Goal: Transaction & Acquisition: Obtain resource

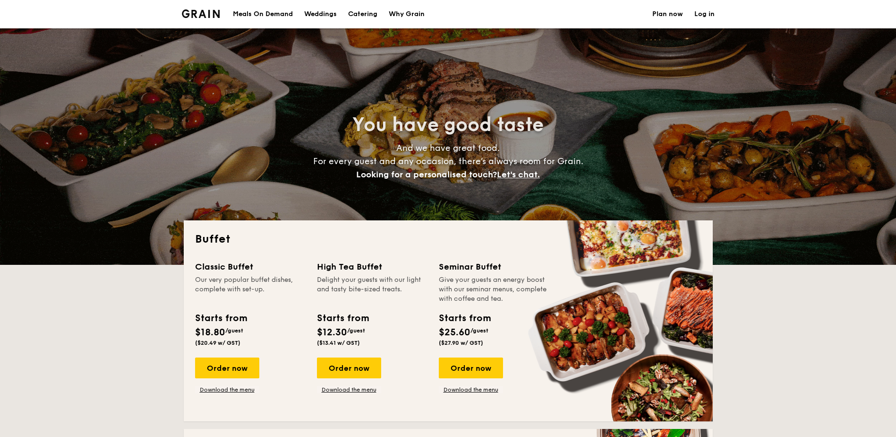
select select
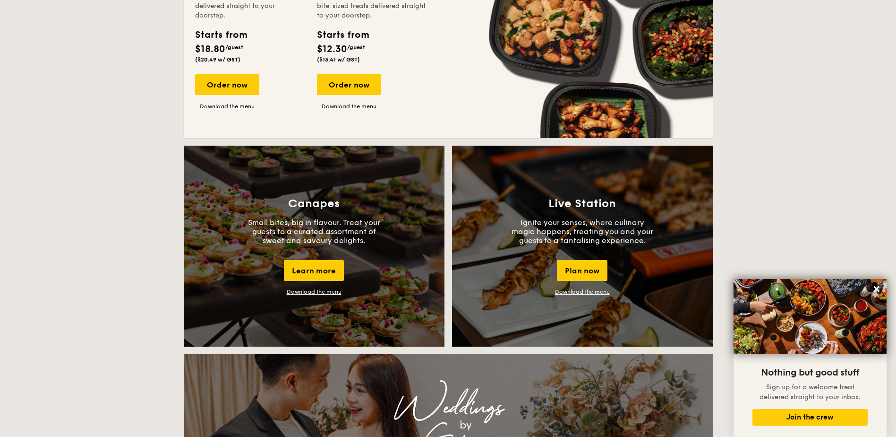
scroll to position [473, 0]
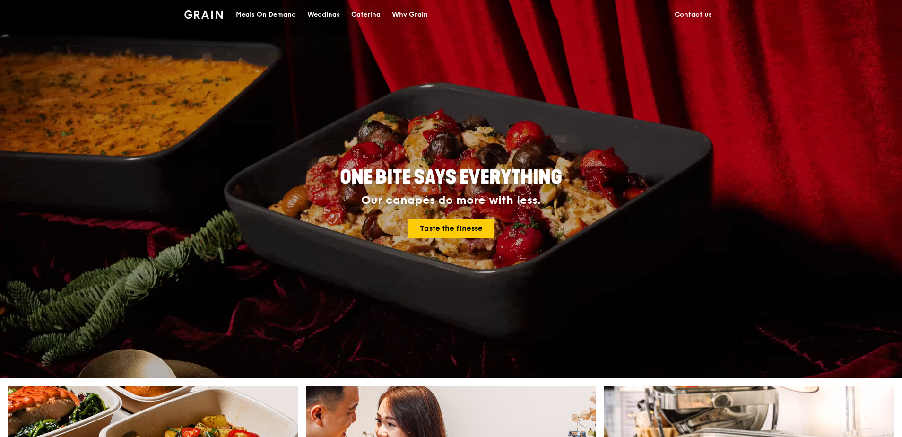
click at [365, 14] on div "Catering" at bounding box center [365, 14] width 29 height 28
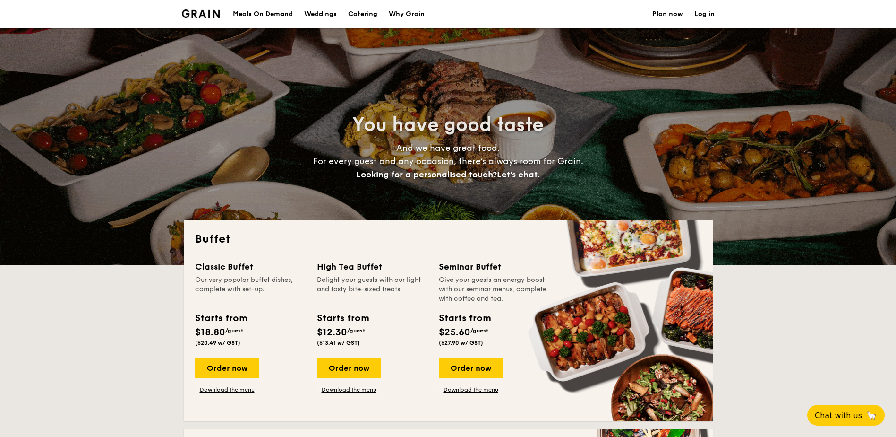
select select
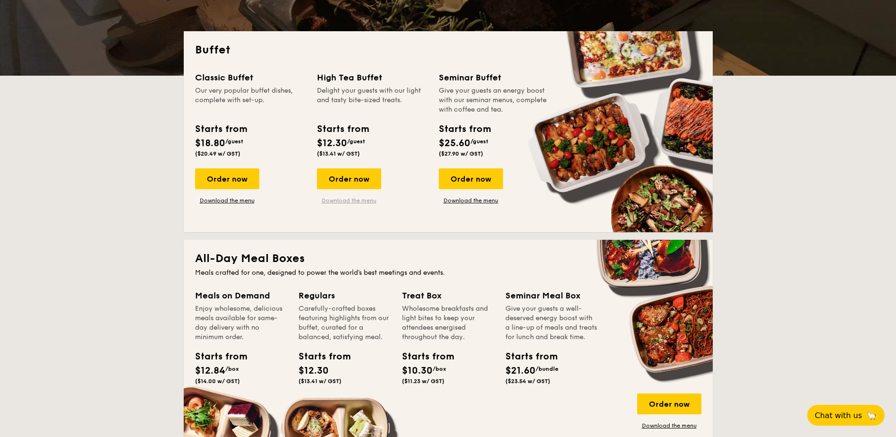
click at [354, 198] on link "Download the menu" at bounding box center [349, 201] width 64 height 8
